Goal: Use online tool/utility

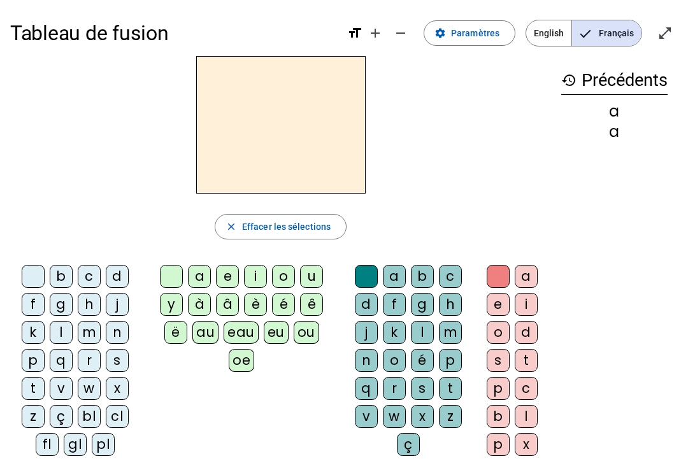
click at [421, 278] on div "b" at bounding box center [422, 276] width 23 height 23
click at [515, 407] on div "l" at bounding box center [525, 416] width 23 height 23
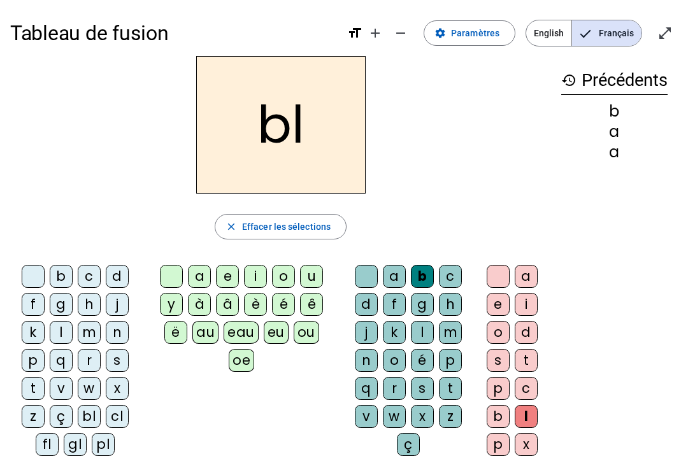
click at [493, 280] on div at bounding box center [497, 276] width 23 height 23
click at [515, 422] on div "l" at bounding box center [525, 416] width 23 height 23
click at [355, 273] on div at bounding box center [366, 276] width 23 height 23
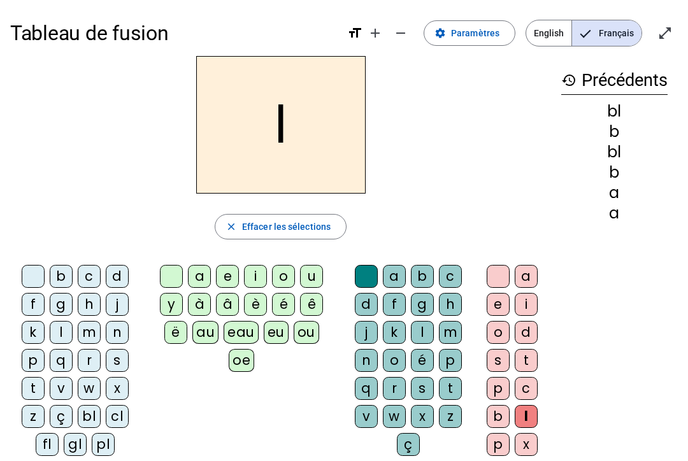
click at [417, 268] on div "b" at bounding box center [422, 276] width 23 height 23
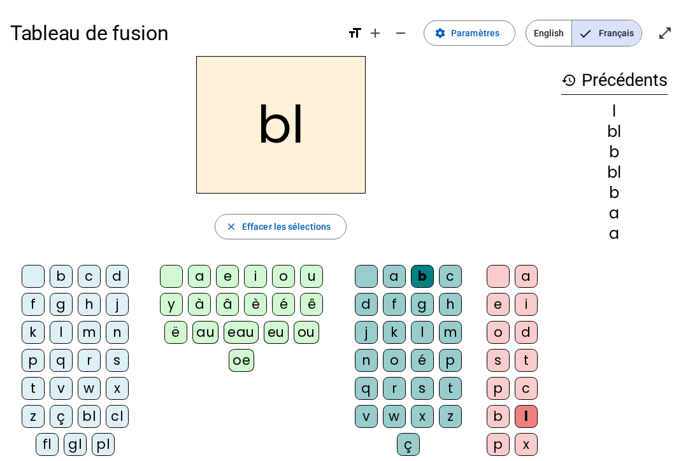
click at [285, 304] on div "é" at bounding box center [283, 304] width 23 height 23
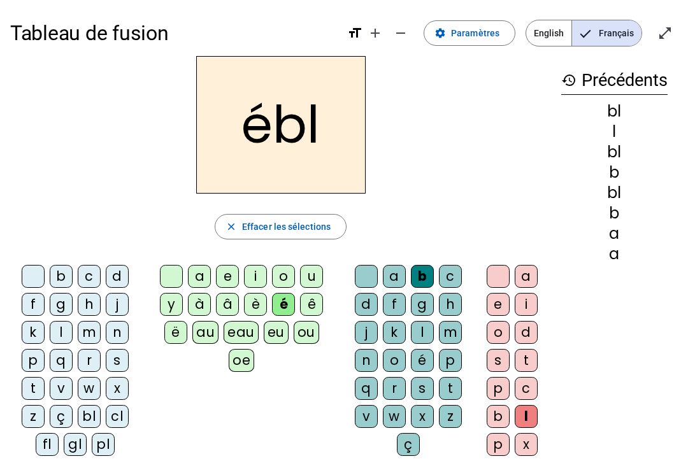
click at [173, 285] on div at bounding box center [171, 276] width 23 height 23
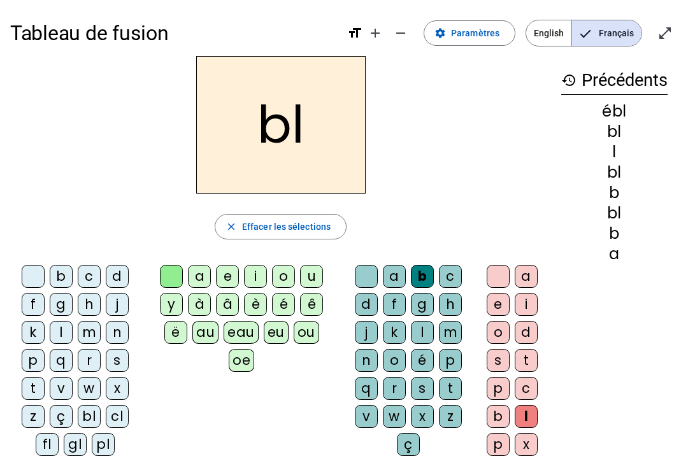
click at [505, 269] on div at bounding box center [497, 276] width 23 height 23
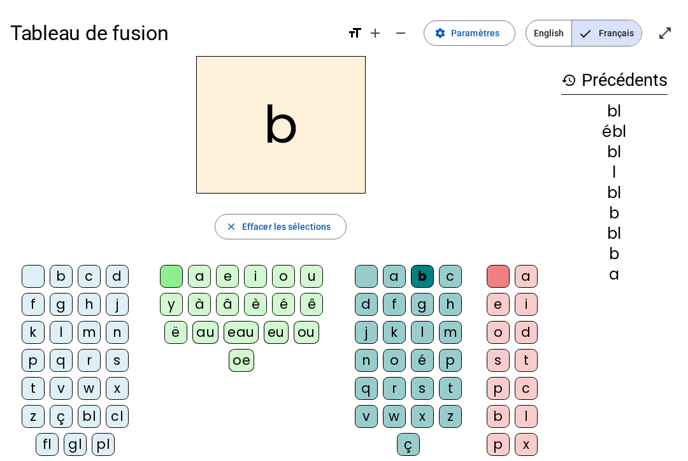
click at [515, 418] on div "l" at bounding box center [525, 416] width 23 height 23
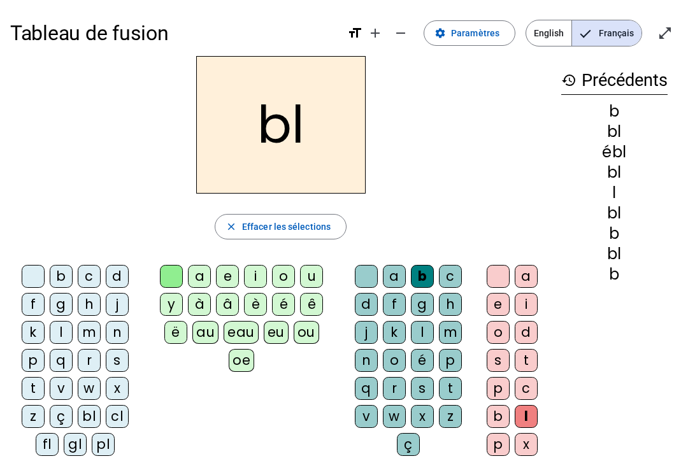
click at [374, 281] on div at bounding box center [366, 276] width 23 height 23
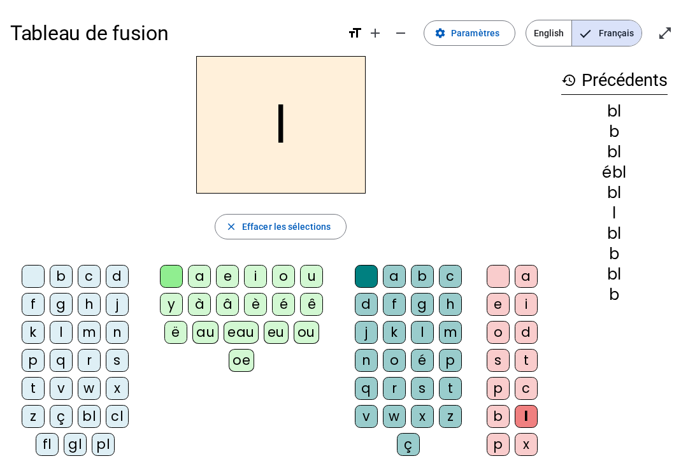
click at [169, 274] on div at bounding box center [171, 276] width 23 height 23
click at [94, 410] on div "bl" at bounding box center [89, 416] width 23 height 23
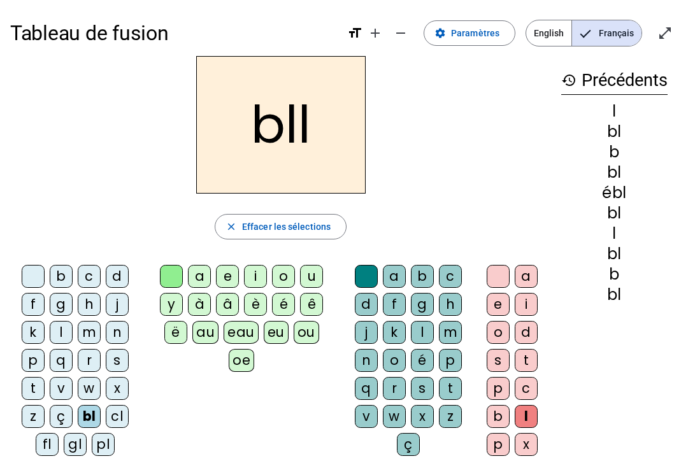
click at [38, 278] on div at bounding box center [33, 276] width 23 height 23
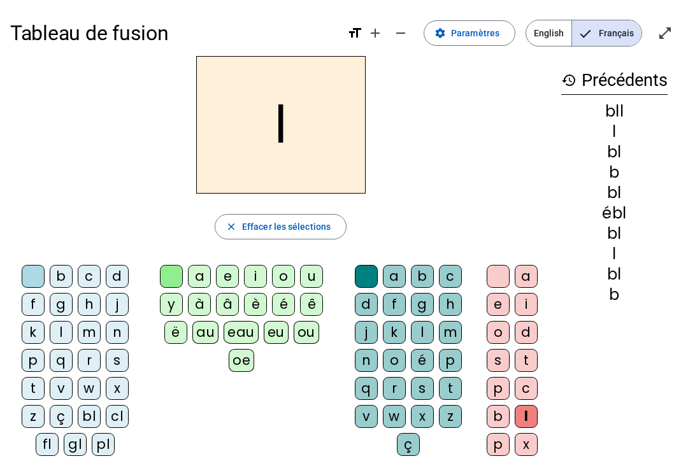
click at [40, 278] on div at bounding box center [33, 276] width 23 height 23
click at [364, 277] on div at bounding box center [366, 276] width 23 height 23
click at [166, 283] on div at bounding box center [171, 276] width 23 height 23
click at [478, 282] on div "a e i o d s t p c b l p x" at bounding box center [514, 363] width 73 height 206
click at [494, 282] on div at bounding box center [497, 276] width 23 height 23
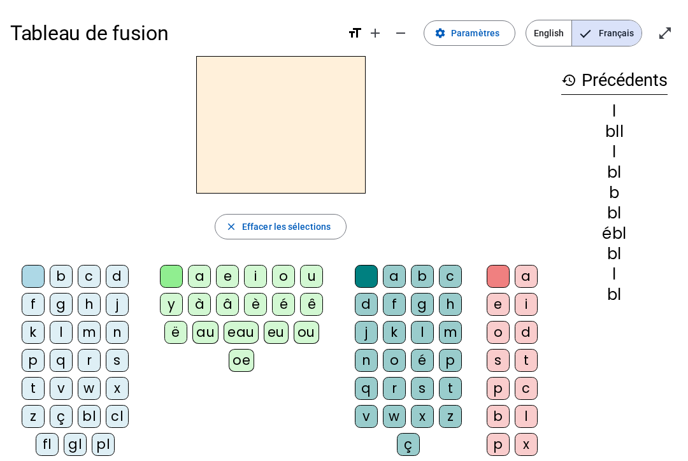
click at [94, 411] on div "bl" at bounding box center [89, 416] width 23 height 23
click at [285, 299] on div "é" at bounding box center [283, 304] width 23 height 23
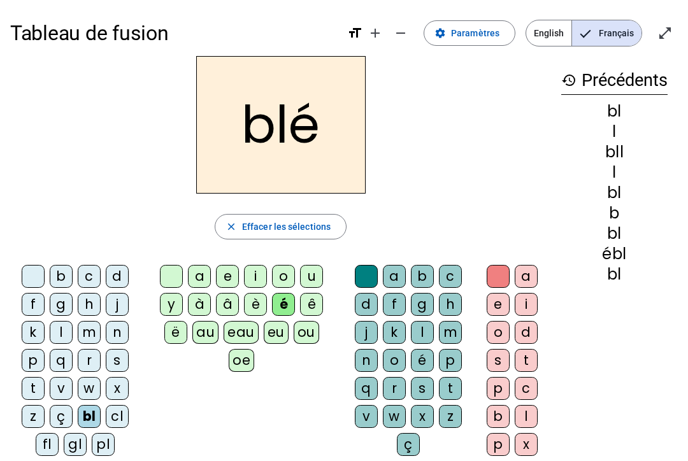
click at [167, 281] on div at bounding box center [171, 276] width 23 height 23
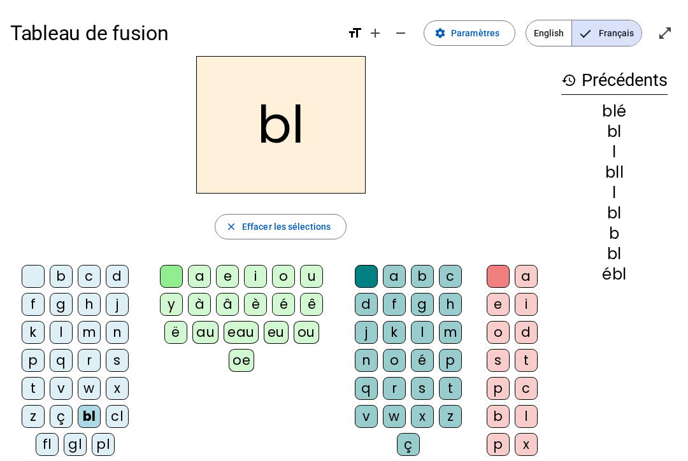
click at [25, 286] on div at bounding box center [33, 276] width 23 height 23
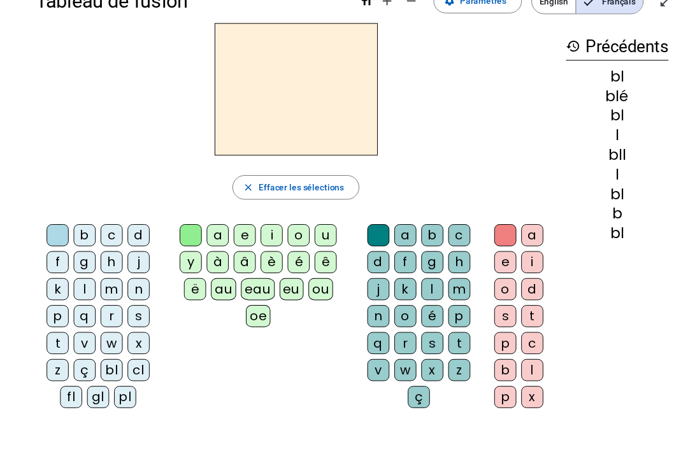
scroll to position [68, 0]
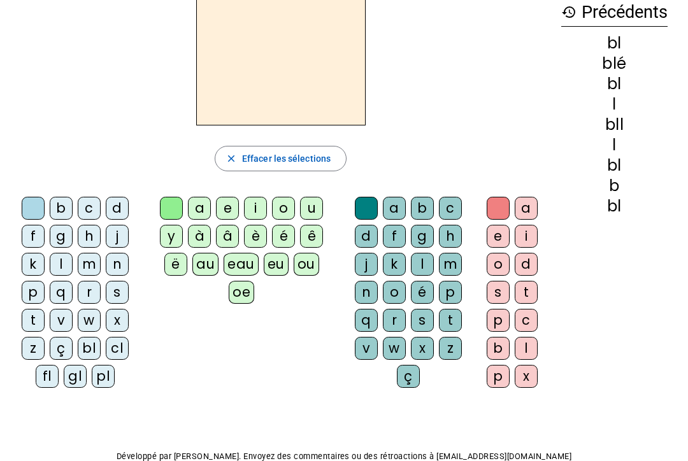
click at [43, 379] on div "fl" at bounding box center [47, 376] width 23 height 23
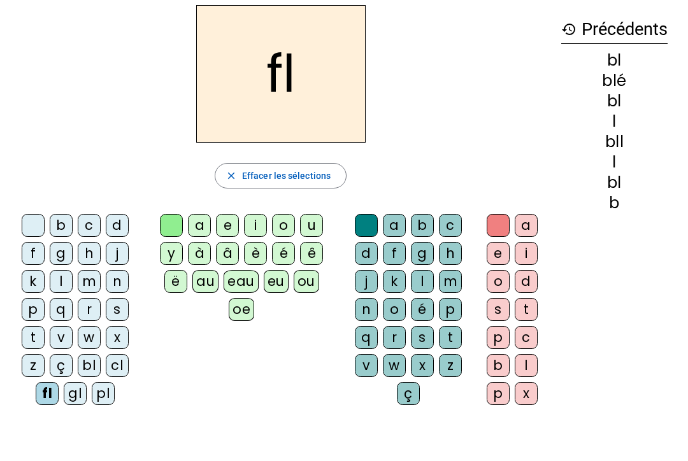
scroll to position [32, 0]
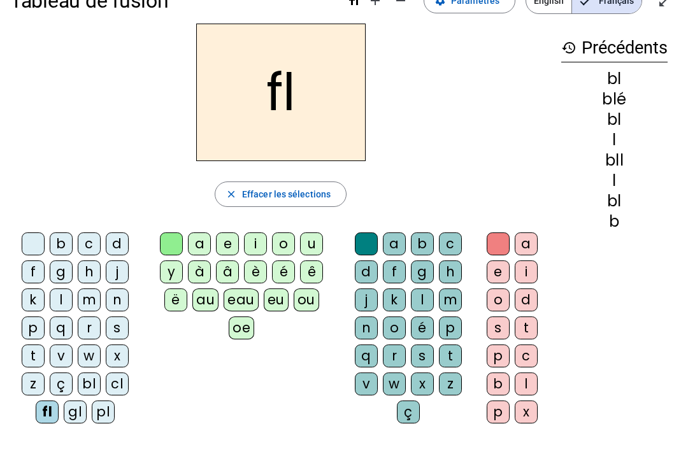
click at [366, 246] on div at bounding box center [366, 243] width 23 height 23
click at [395, 249] on div "a" at bounding box center [394, 243] width 23 height 23
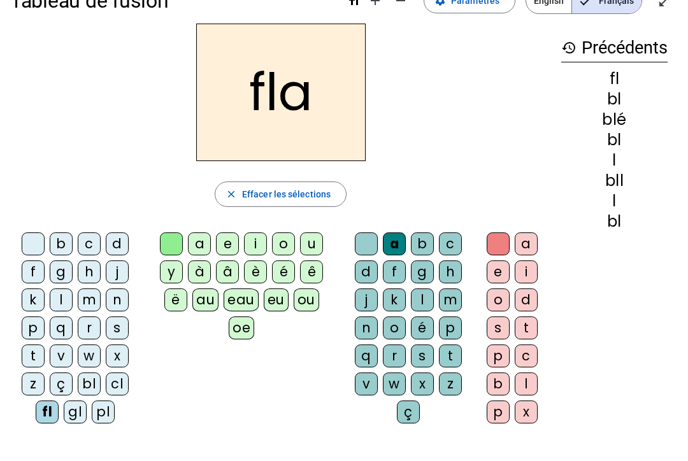
click at [460, 241] on div "c" at bounding box center [450, 243] width 23 height 23
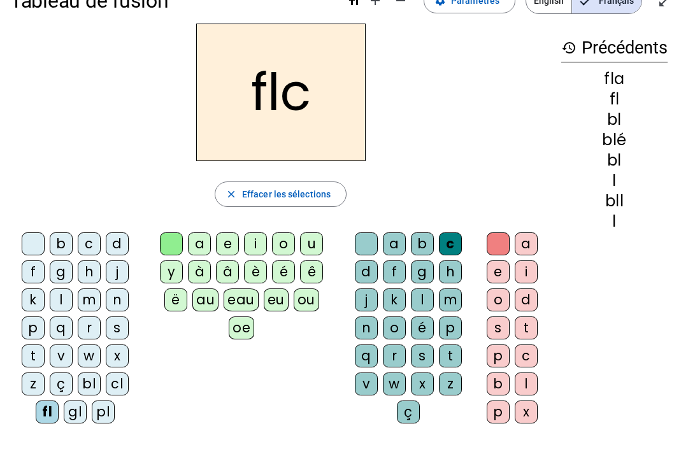
click at [361, 244] on div at bounding box center [366, 243] width 23 height 23
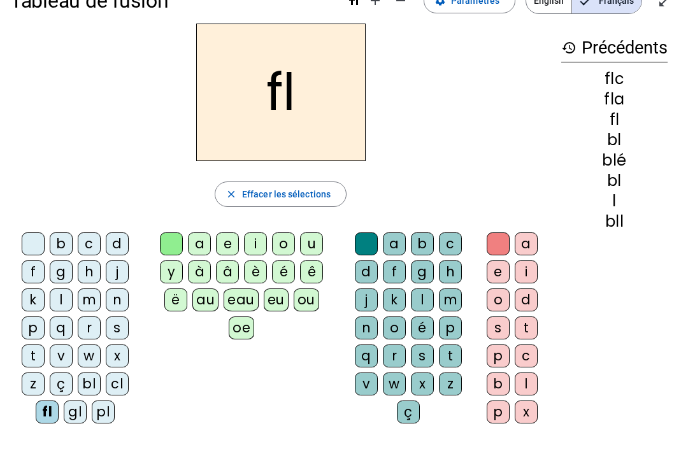
click at [397, 246] on div "a" at bounding box center [394, 243] width 23 height 23
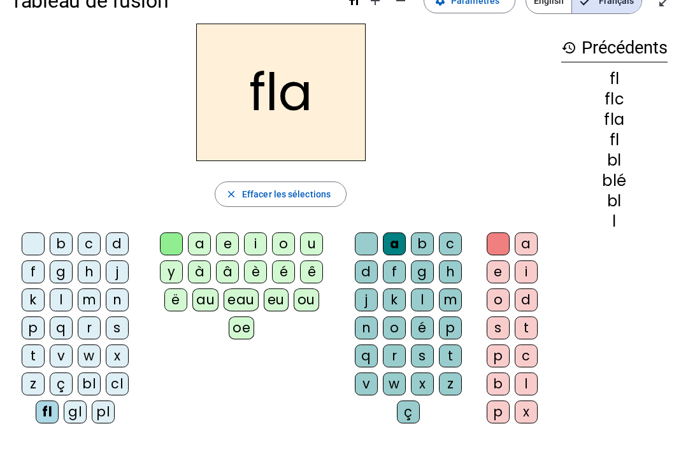
click at [369, 244] on div at bounding box center [366, 243] width 23 height 23
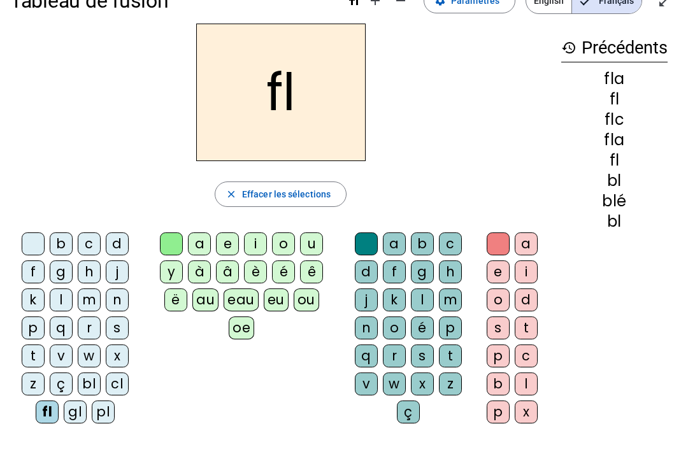
click at [206, 248] on div "a" at bounding box center [199, 243] width 23 height 23
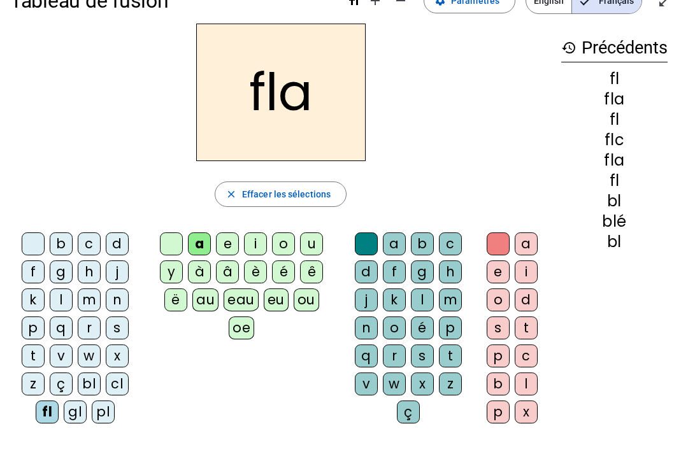
click at [454, 240] on div "c" at bounding box center [450, 243] width 23 height 23
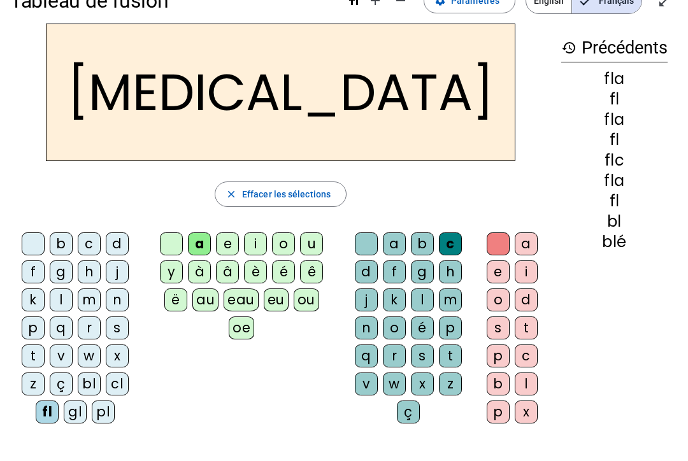
click at [165, 252] on div at bounding box center [171, 243] width 23 height 23
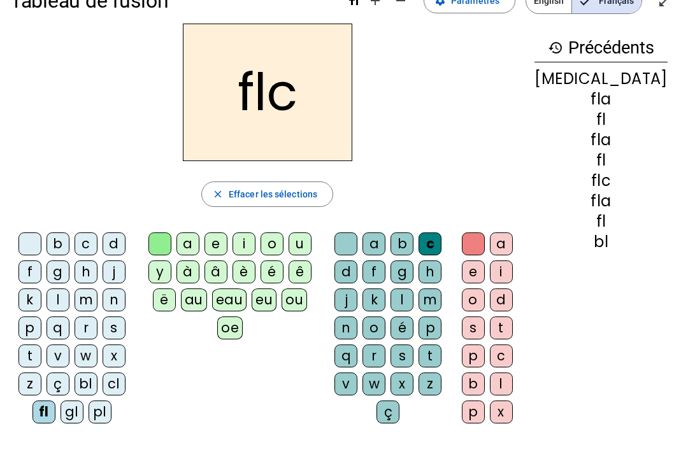
click at [255, 248] on div "i" at bounding box center [243, 243] width 23 height 23
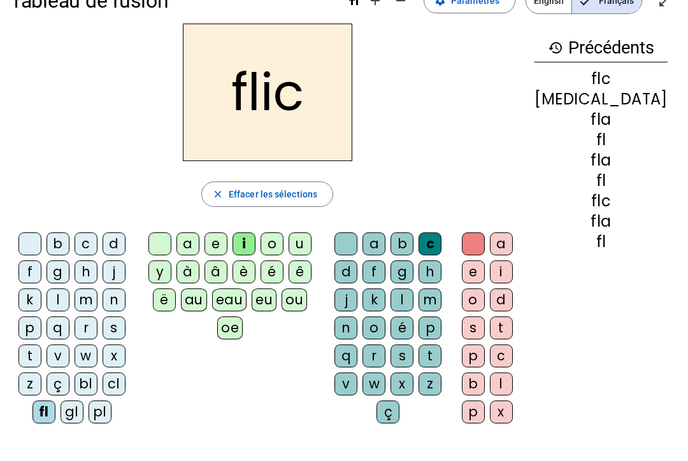
click at [171, 239] on div at bounding box center [159, 243] width 23 height 23
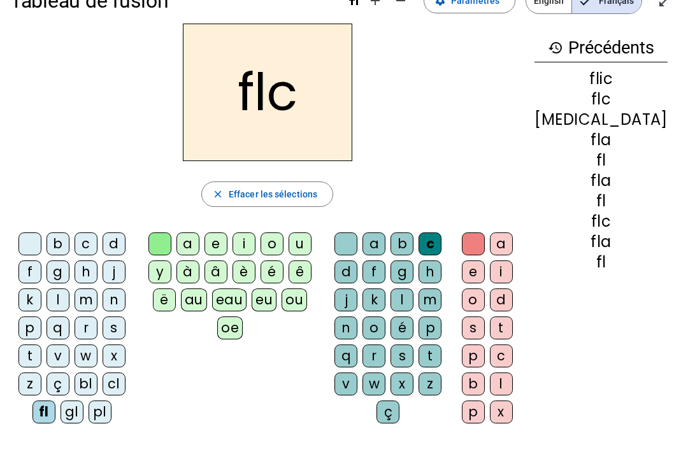
click at [255, 237] on div "i" at bounding box center [243, 243] width 23 height 23
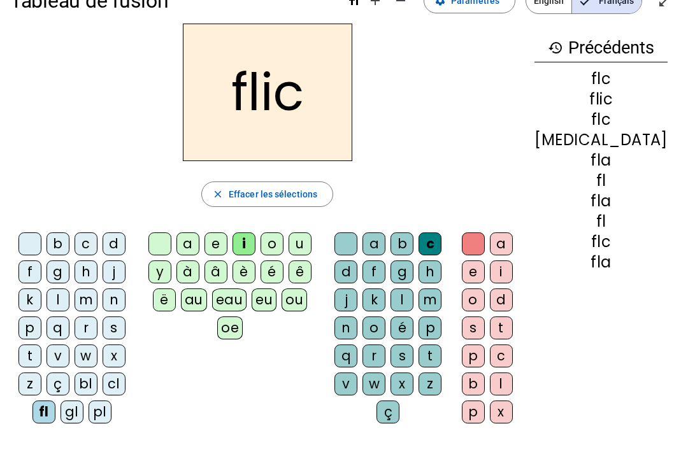
click at [171, 246] on div at bounding box center [159, 243] width 23 height 23
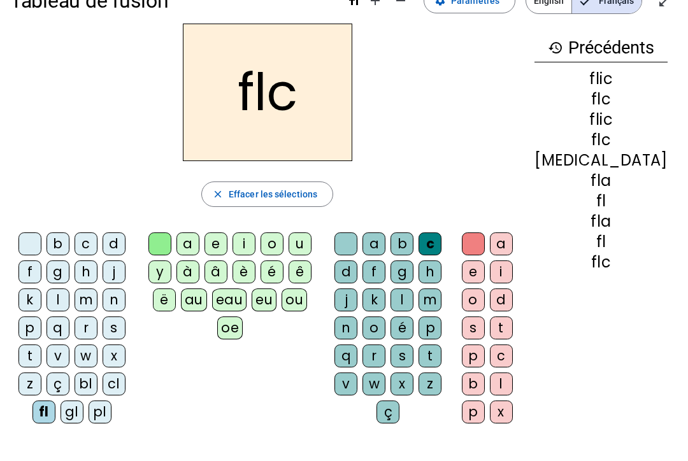
click at [311, 241] on div "u" at bounding box center [299, 243] width 23 height 23
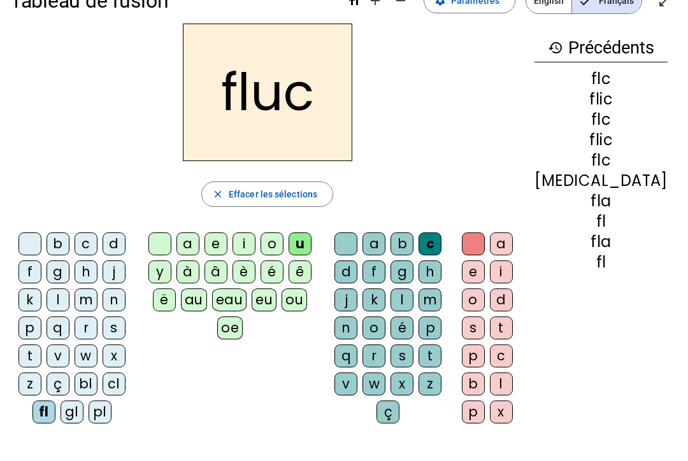
click at [357, 247] on div at bounding box center [345, 243] width 23 height 23
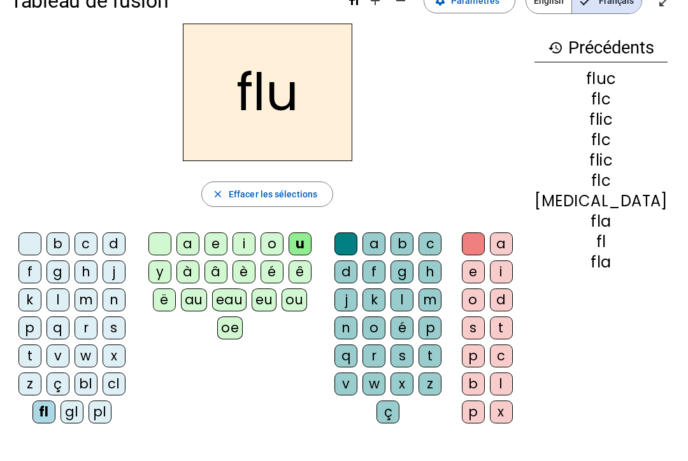
click at [413, 375] on div "x" at bounding box center [401, 383] width 23 height 23
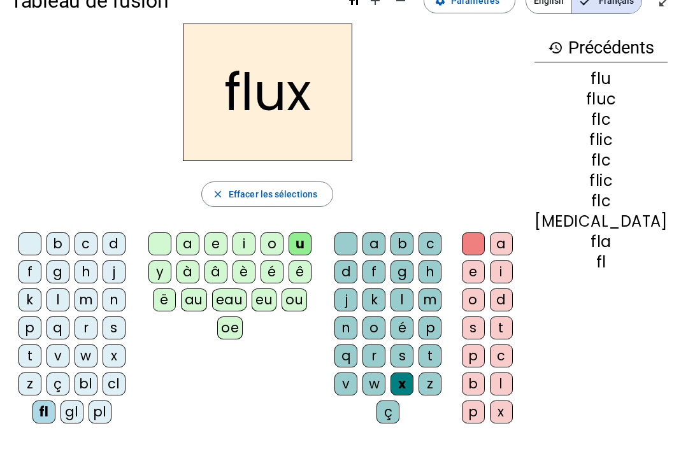
click at [33, 251] on div at bounding box center [29, 243] width 23 height 23
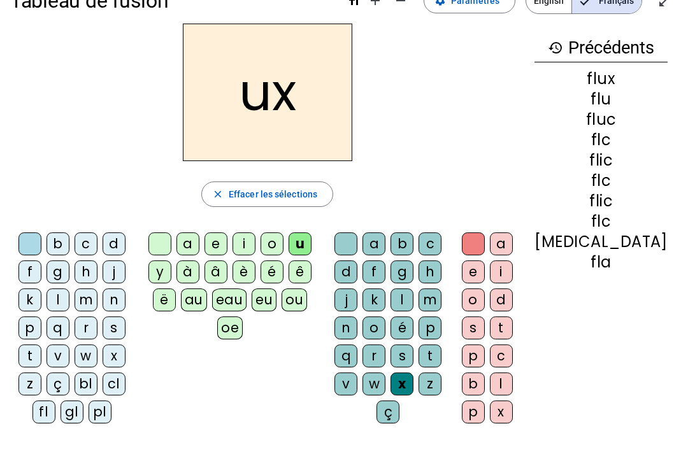
click at [69, 297] on div "l" at bounding box center [57, 299] width 23 height 23
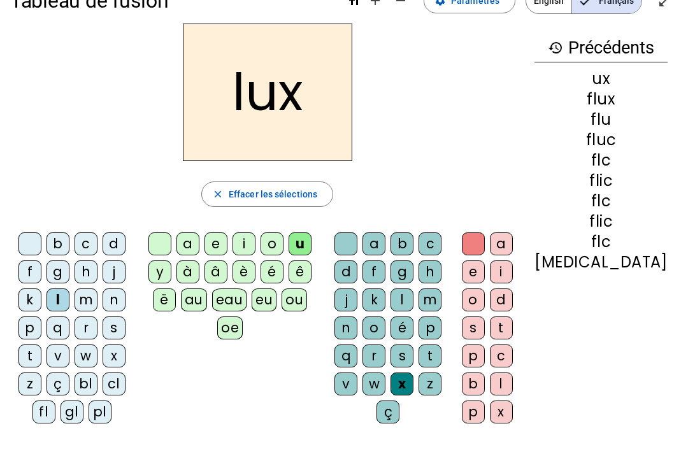
click at [357, 246] on div at bounding box center [345, 243] width 23 height 23
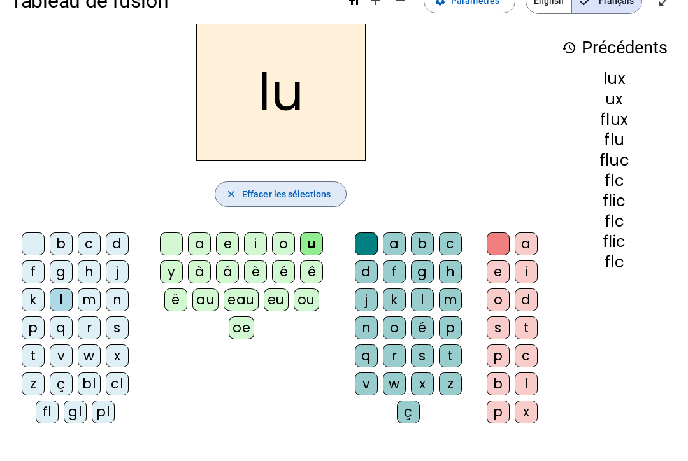
click at [318, 187] on span "Effacer les sélections" at bounding box center [286, 194] width 88 height 15
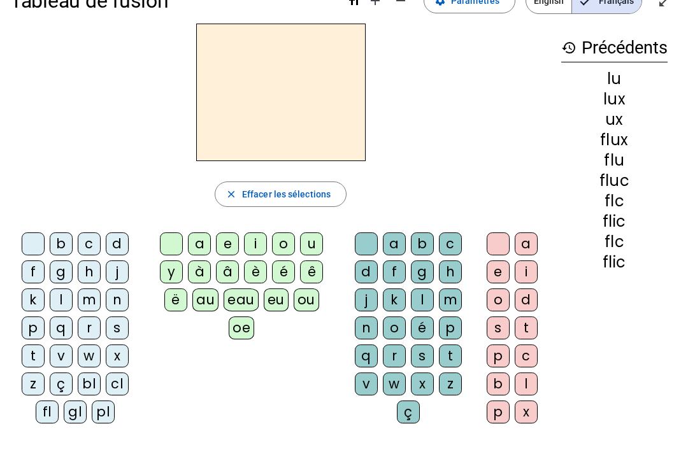
click at [322, 218] on div "close Effacer les sélections b c d f g h j k l m n p q r s t v w x z ç bl cl fl…" at bounding box center [280, 229] width 541 height 410
click at [309, 255] on div "u" at bounding box center [311, 243] width 23 height 23
click at [266, 251] on div "i" at bounding box center [255, 243] width 23 height 23
click at [265, 267] on div "è" at bounding box center [255, 271] width 23 height 23
click at [213, 301] on div "au" at bounding box center [205, 299] width 26 height 23
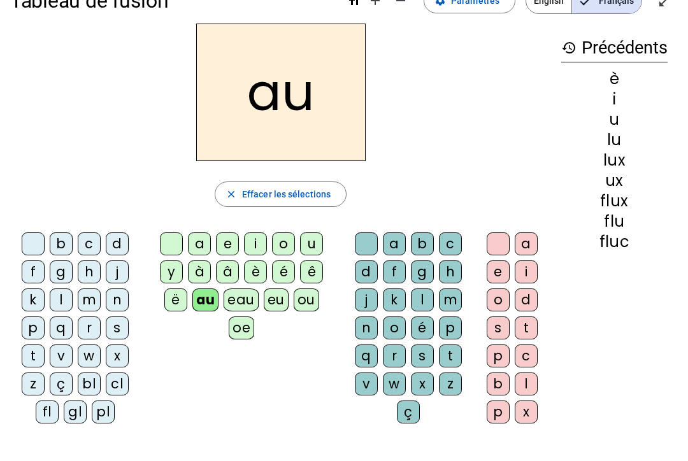
click at [244, 281] on div "è" at bounding box center [255, 271] width 23 height 23
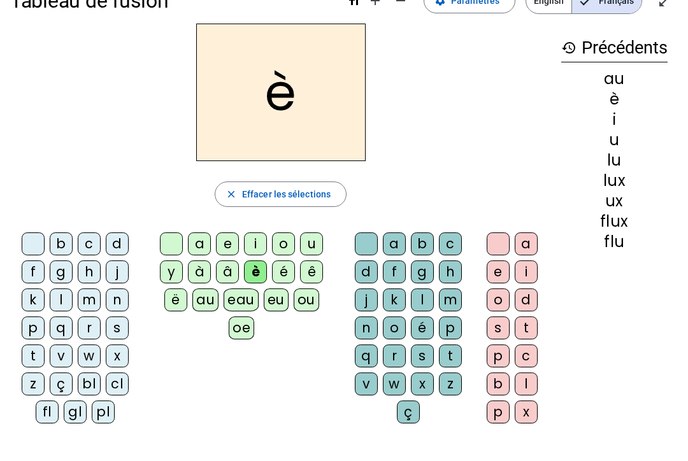
click at [401, 281] on div "f" at bounding box center [394, 271] width 23 height 23
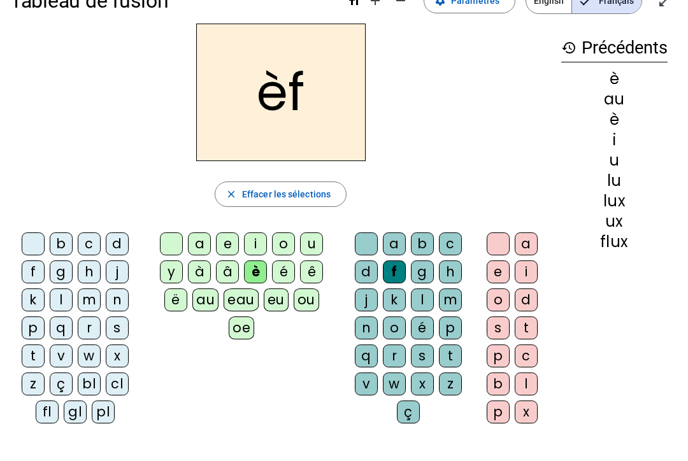
click at [515, 312] on div "history Précédents è au è i u lu lux ux flux" at bounding box center [614, 219] width 127 height 390
click at [515, 321] on div "t" at bounding box center [525, 327] width 23 height 23
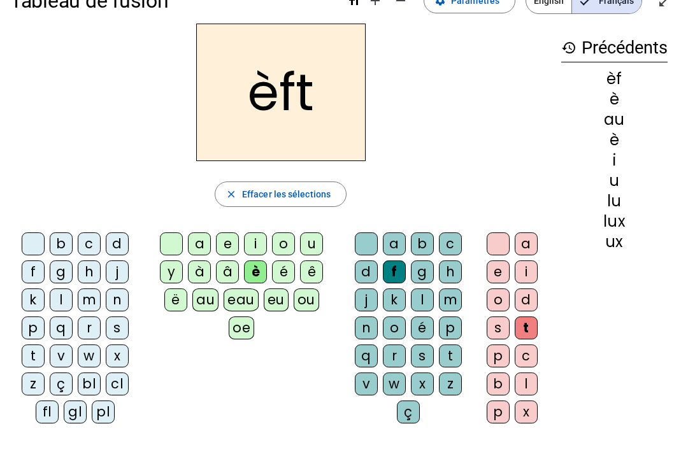
click at [82, 335] on div "r" at bounding box center [89, 327] width 23 height 23
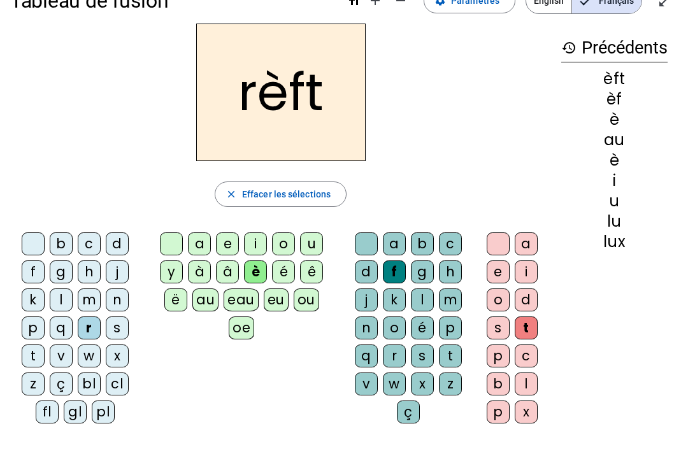
click at [290, 201] on span "Effacer les sélections" at bounding box center [286, 194] width 88 height 15
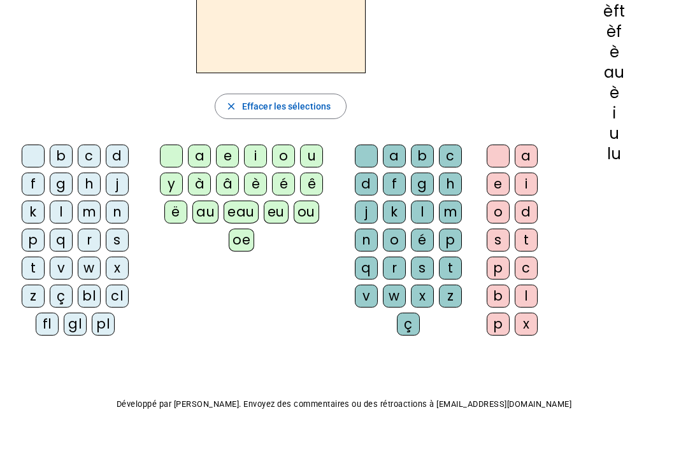
scroll to position [0, 0]
